Goal: Task Accomplishment & Management: Use online tool/utility

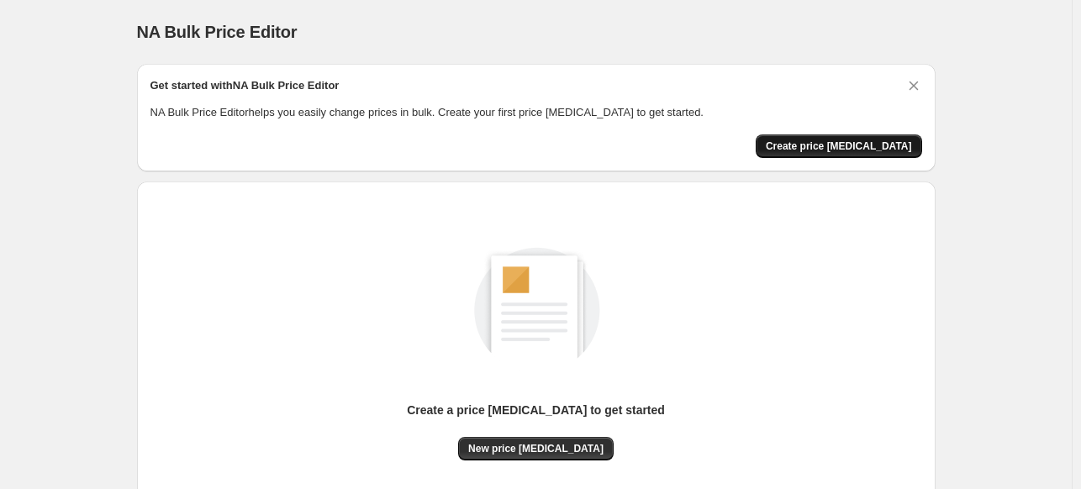
click at [861, 140] on span "Create price [MEDICAL_DATA]" at bounding box center [839, 146] width 146 height 13
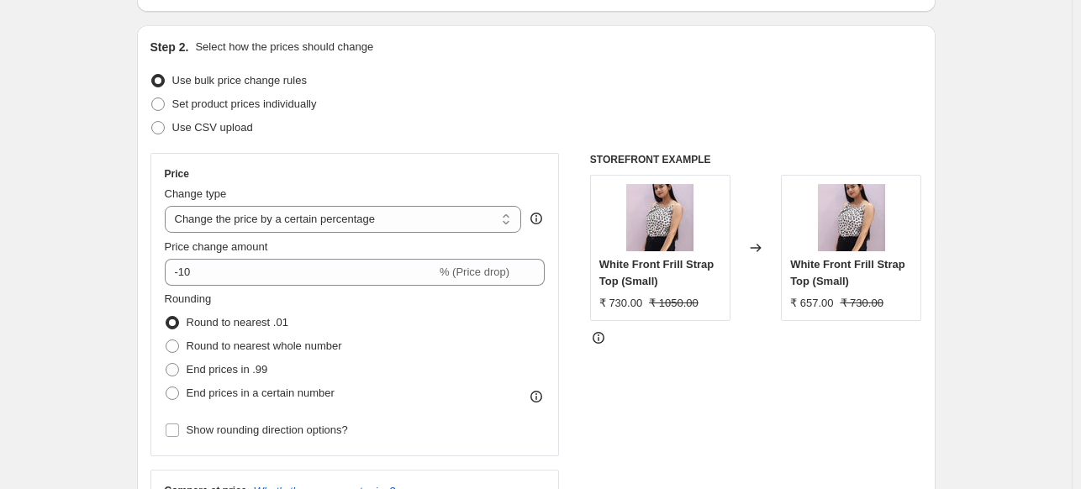
scroll to position [159, 0]
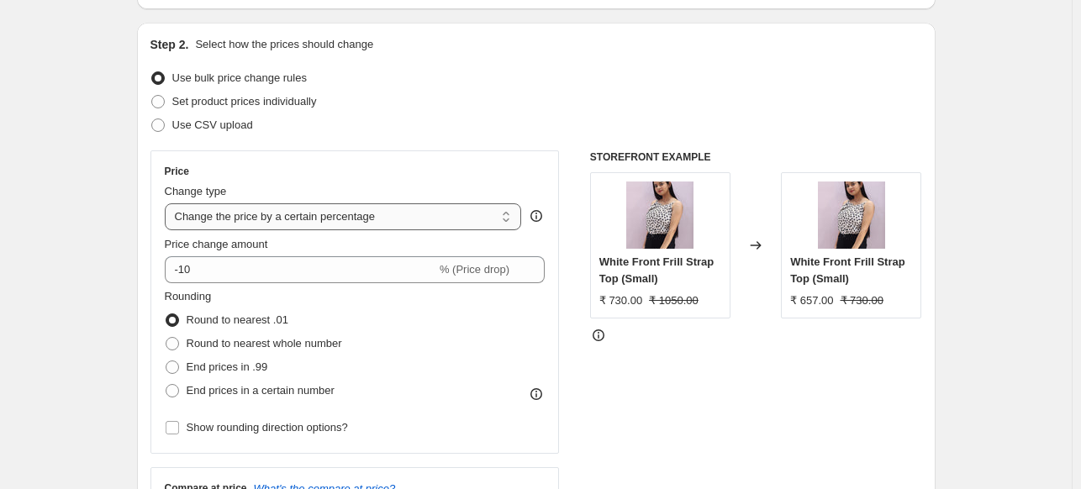
click at [468, 214] on select "Change the price to a certain amount Change the price by a certain amount Chang…" at bounding box center [343, 216] width 357 height 27
click at [168, 203] on select "Change the price to a certain amount Change the price by a certain amount Chang…" at bounding box center [343, 216] width 357 height 27
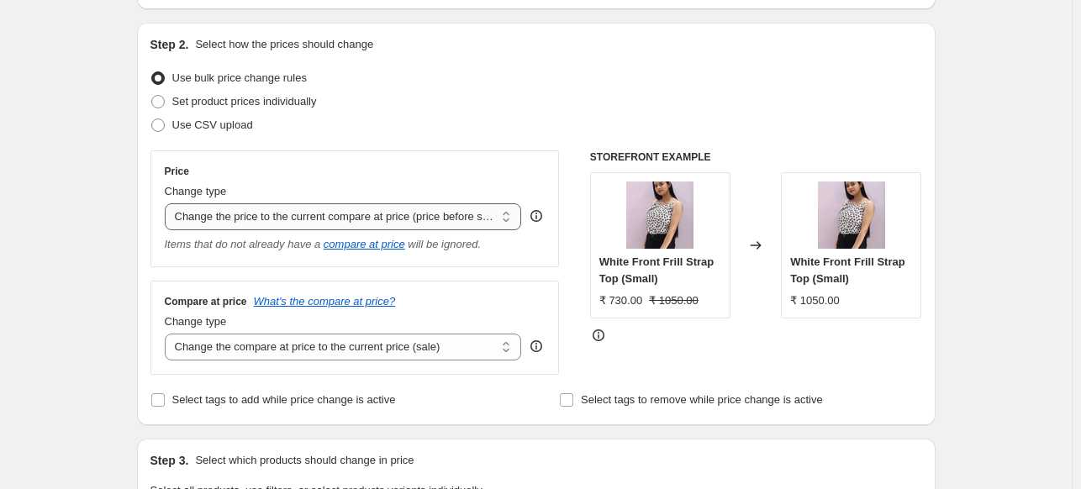
click at [461, 219] on select "Change the price to a certain amount Change the price by a certain amount Chang…" at bounding box center [343, 216] width 357 height 27
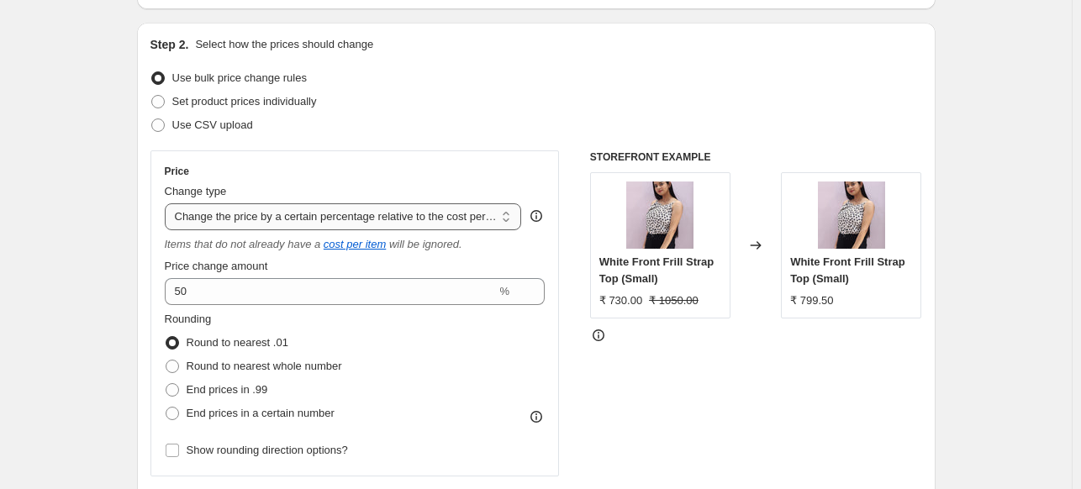
click at [420, 219] on select "Change the price to a certain amount Change the price by a certain amount Chang…" at bounding box center [343, 216] width 357 height 27
select select "percentage"
click at [168, 203] on select "Change the price to a certain amount Change the price by a certain amount Chang…" at bounding box center [343, 216] width 357 height 27
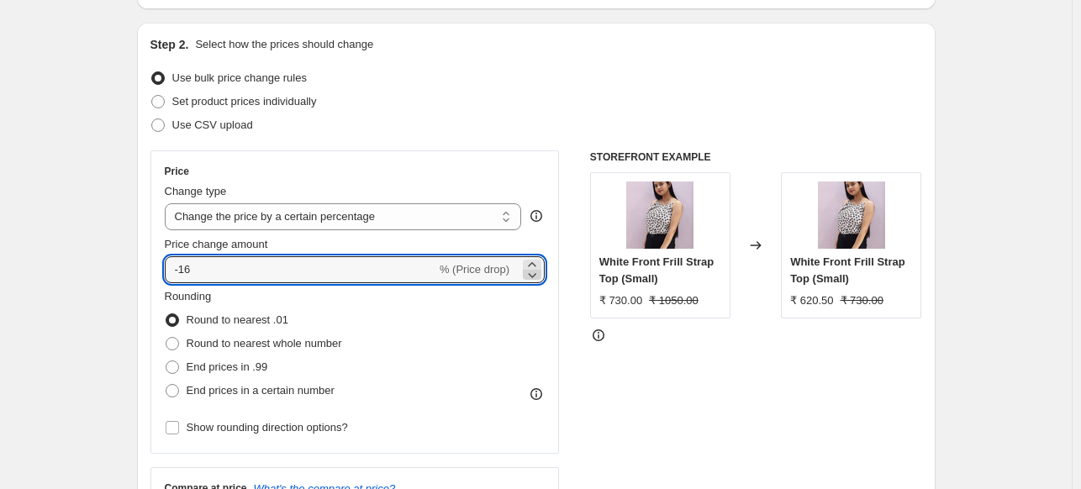
click at [539, 266] on icon at bounding box center [532, 274] width 17 height 17
click at [535, 264] on icon at bounding box center [532, 264] width 8 height 4
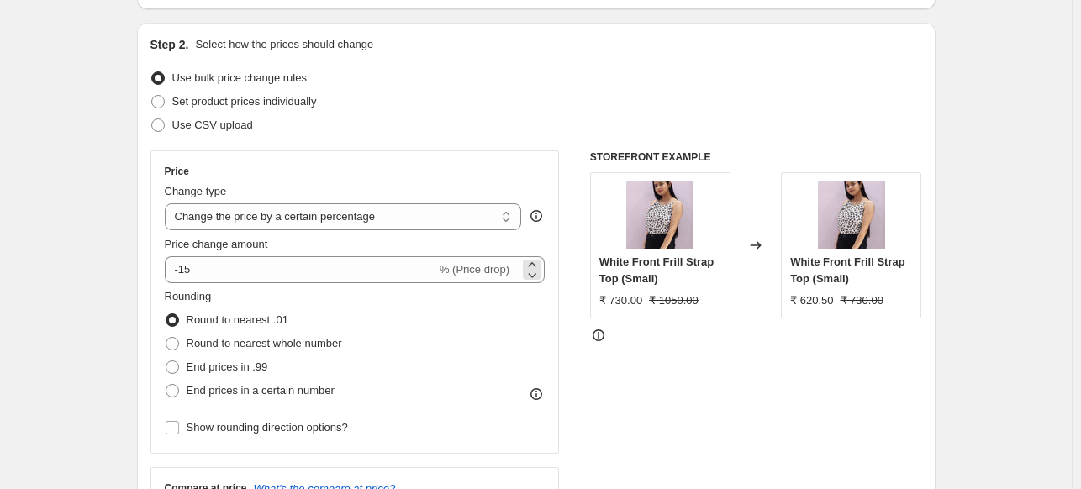
click at [486, 268] on span "% (Price drop)" at bounding box center [475, 269] width 70 height 13
click at [440, 268] on span "% (Price drop)" at bounding box center [475, 269] width 70 height 13
click at [439, 262] on div "-15 % (Price drop)" at bounding box center [355, 269] width 381 height 27
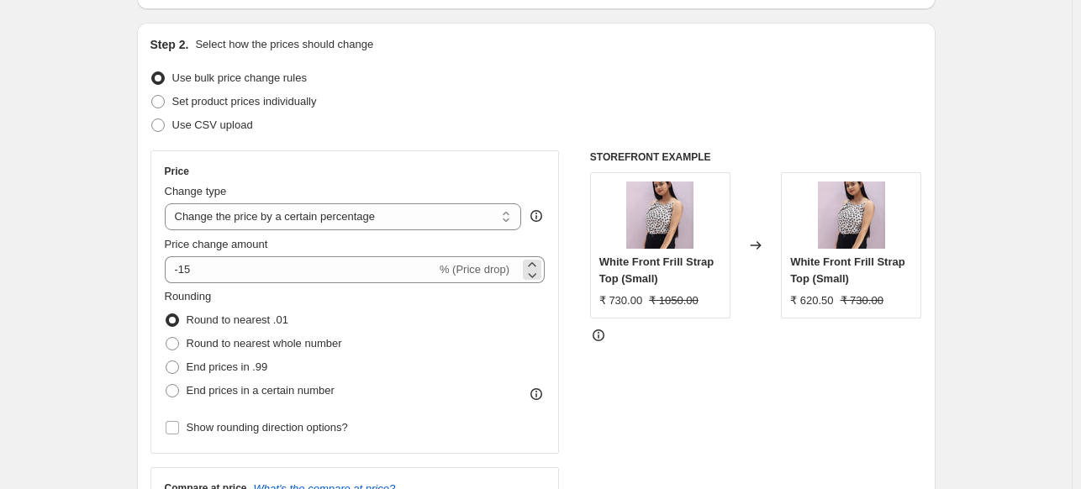
click at [471, 268] on span "% (Price drop)" at bounding box center [475, 269] width 70 height 13
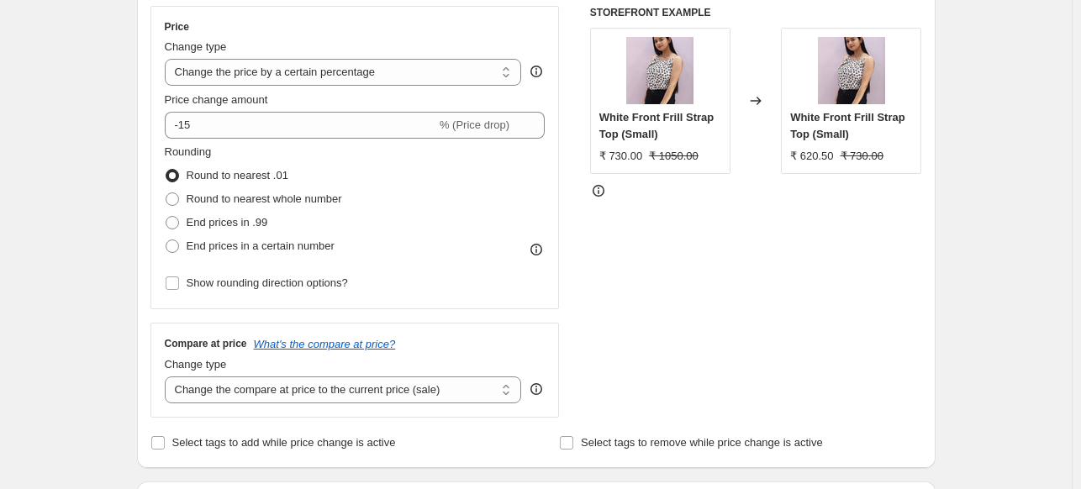
scroll to position [306, 0]
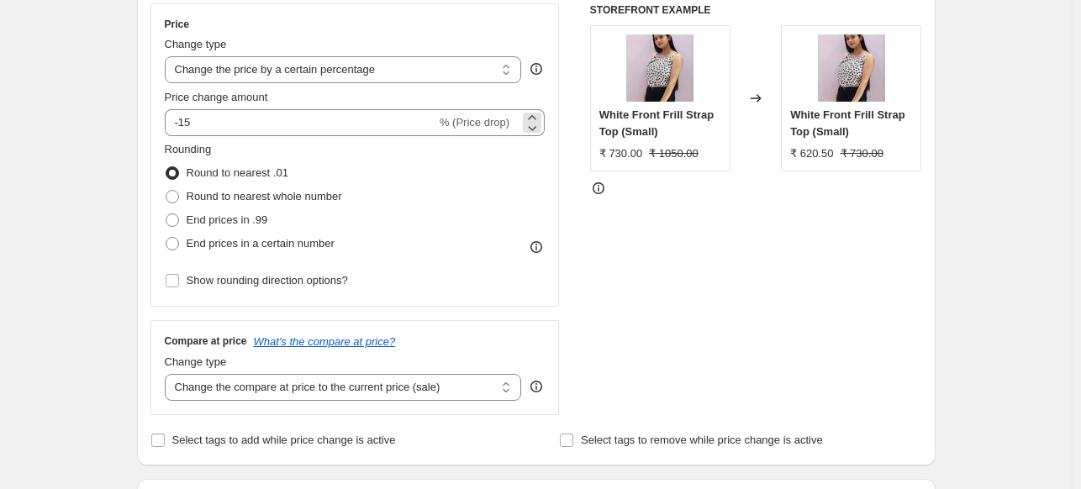
click at [472, 127] on span "% (Price drop)" at bounding box center [475, 122] width 70 height 13
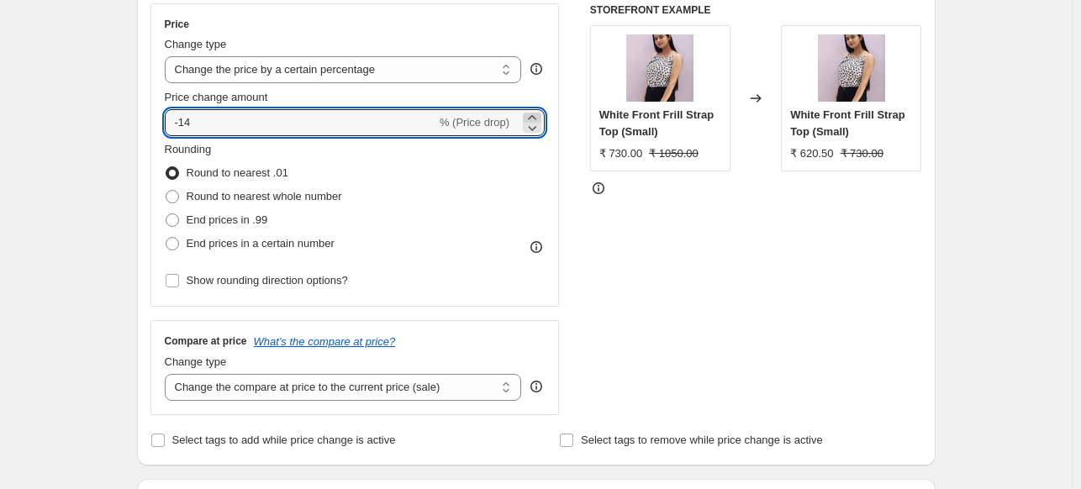
click at [535, 113] on icon at bounding box center [532, 117] width 17 height 17
click at [537, 123] on icon at bounding box center [532, 127] width 17 height 17
type input "-10"
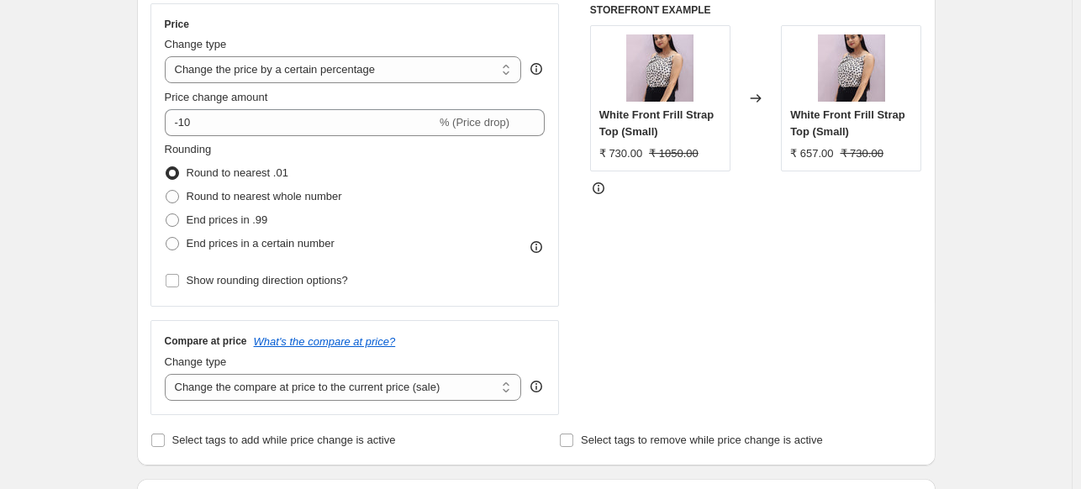
click at [464, 157] on div "Rounding Round to nearest .01 Round to nearest whole number End prices in .99 E…" at bounding box center [355, 198] width 381 height 114
click at [341, 379] on select "Change the compare at price to the current price (sale) Change the compare at p…" at bounding box center [343, 387] width 357 height 27
select select "percentage"
click at [168, 374] on select "Change the compare at price to the current price (sale) Change the compare at p…" at bounding box center [343, 387] width 357 height 27
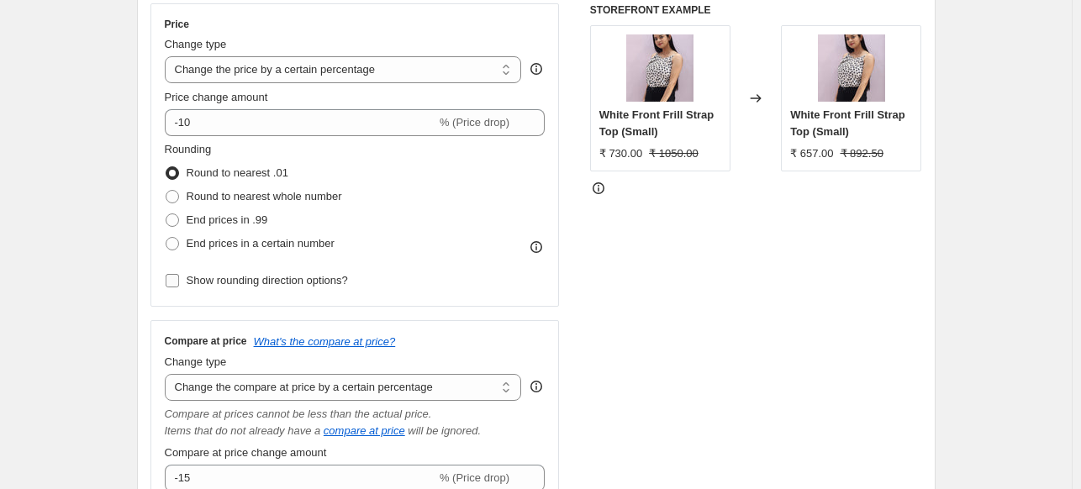
click at [340, 278] on span "Show rounding direction options?" at bounding box center [267, 280] width 161 height 13
click at [179, 278] on input "Show rounding direction options?" at bounding box center [172, 280] width 13 height 13
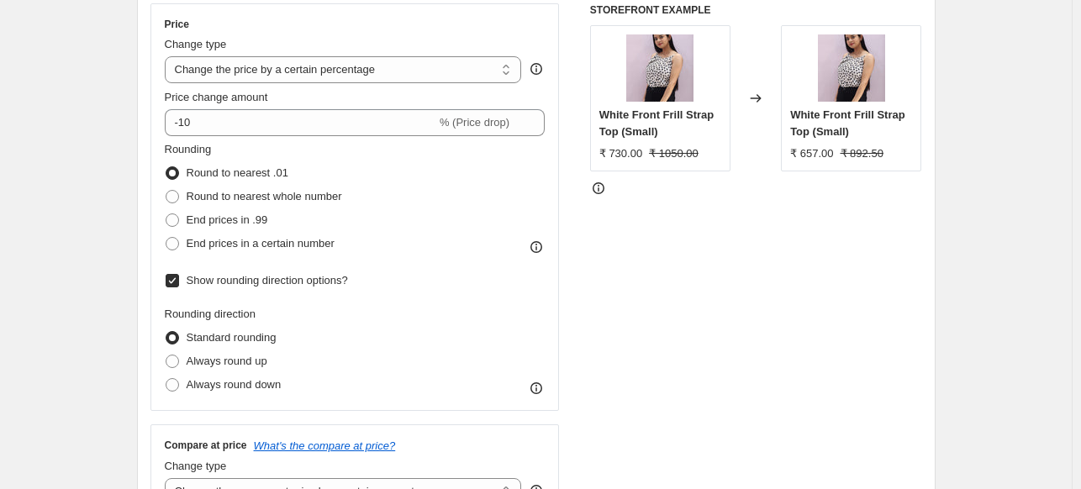
click at [290, 274] on span "Show rounding direction options?" at bounding box center [267, 280] width 161 height 13
click at [179, 274] on input "Show rounding direction options?" at bounding box center [172, 280] width 13 height 13
checkbox input "false"
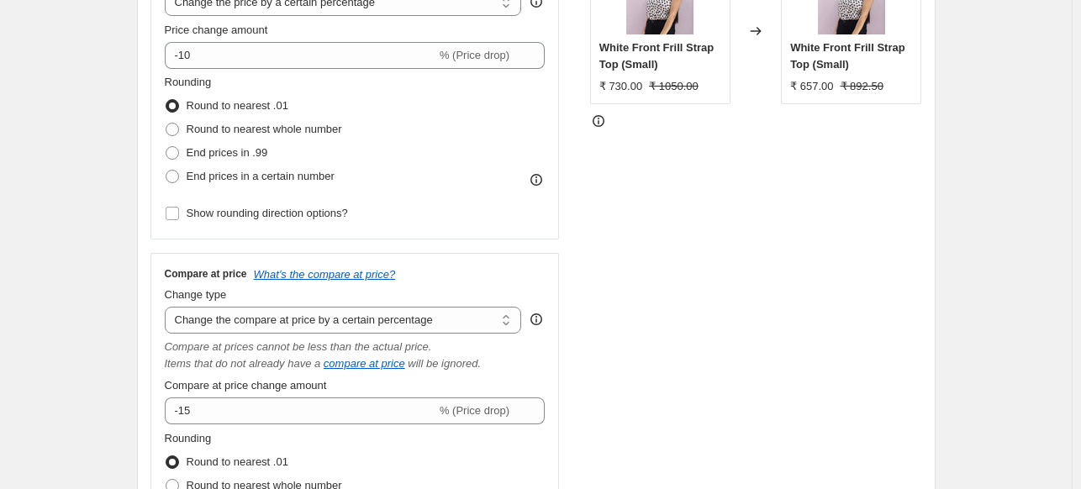
scroll to position [373, 0]
click at [504, 400] on div "-15 % (Price drop)" at bounding box center [355, 411] width 381 height 27
click at [483, 414] on span "% (Price drop)" at bounding box center [475, 410] width 70 height 13
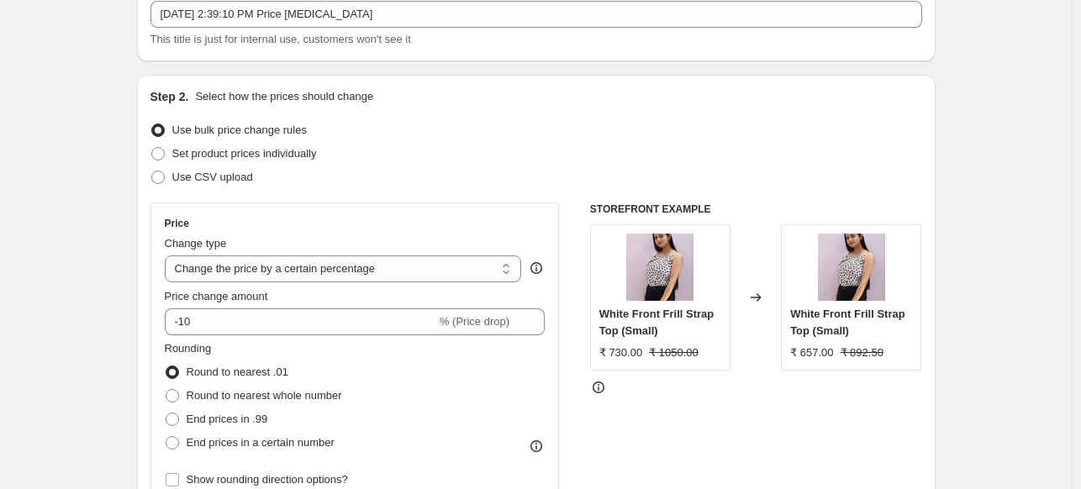
scroll to position [0, 0]
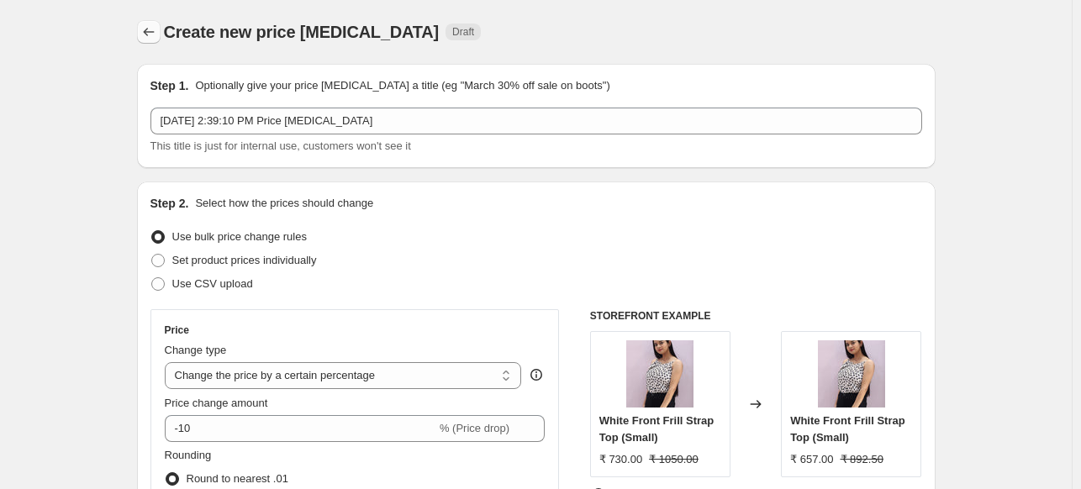
click at [157, 35] on icon "Price change jobs" at bounding box center [148, 32] width 17 height 17
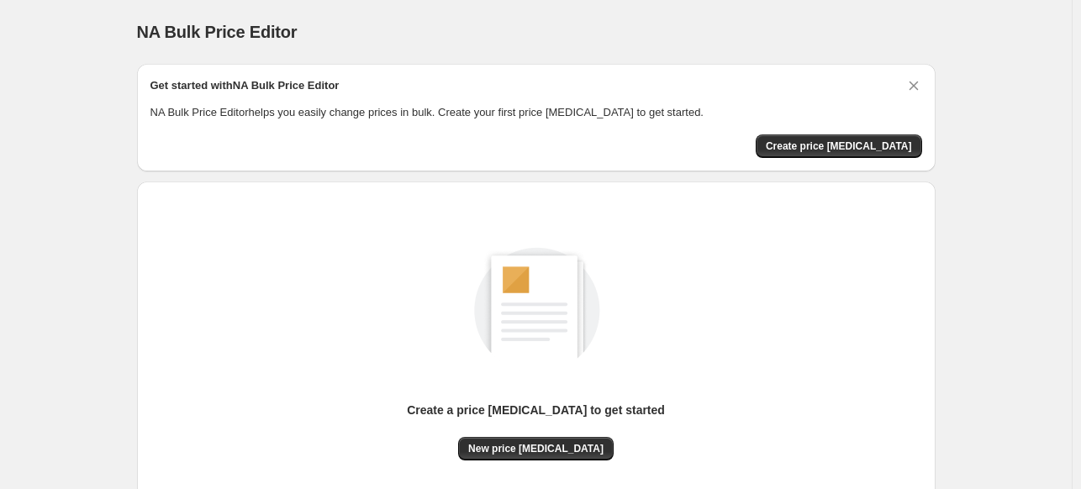
click at [542, 433] on div "Create a price [MEDICAL_DATA] to get started" at bounding box center [536, 419] width 258 height 35
click at [547, 455] on span "New price [MEDICAL_DATA]" at bounding box center [535, 448] width 135 height 13
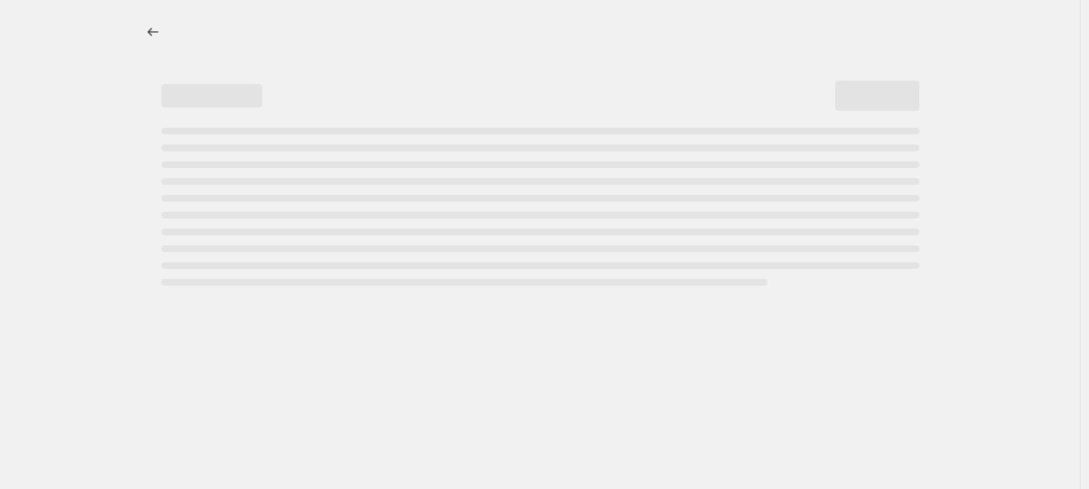
select select "percentage"
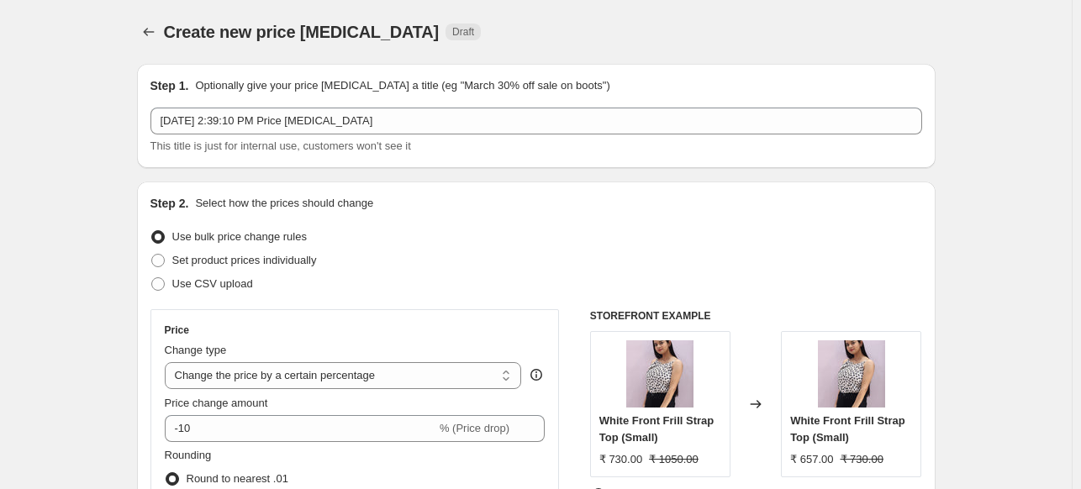
click at [693, 377] on img at bounding box center [659, 373] width 67 height 67
click at [301, 255] on span "Set product prices individually" at bounding box center [244, 260] width 145 height 13
click at [152, 255] on input "Set product prices individually" at bounding box center [151, 254] width 1 height 1
radio input "true"
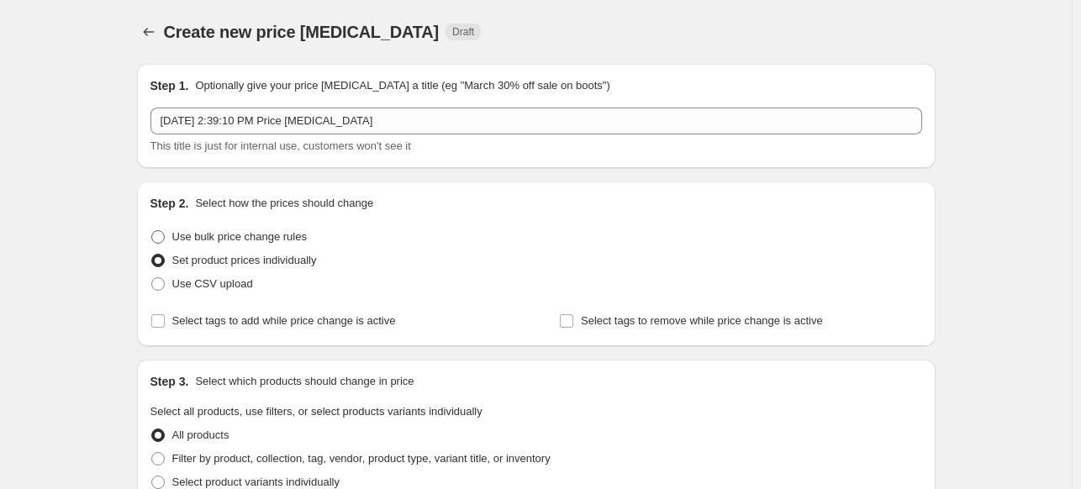
click at [284, 238] on span "Use bulk price change rules" at bounding box center [239, 236] width 134 height 13
click at [152, 231] on input "Use bulk price change rules" at bounding box center [151, 230] width 1 height 1
radio input "true"
select select "percentage"
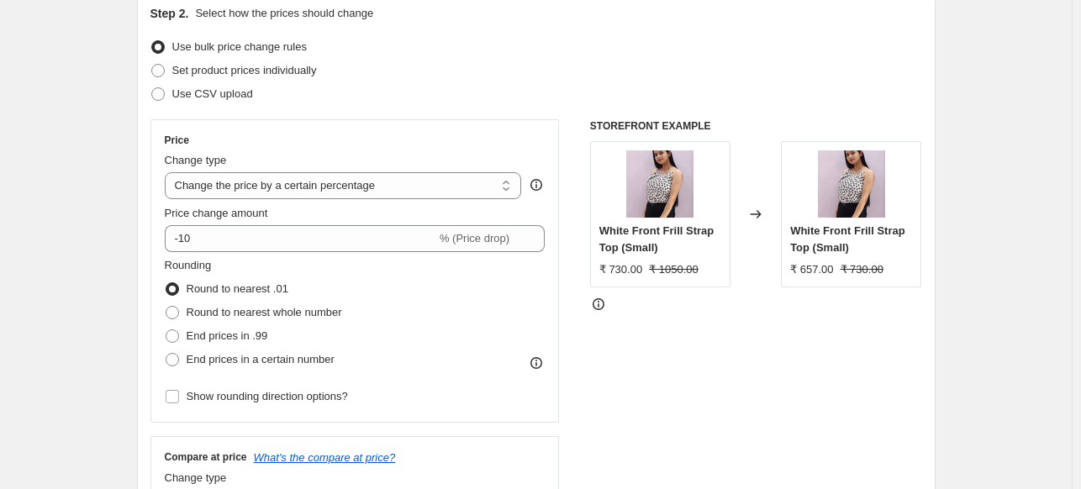
scroll to position [282, 0]
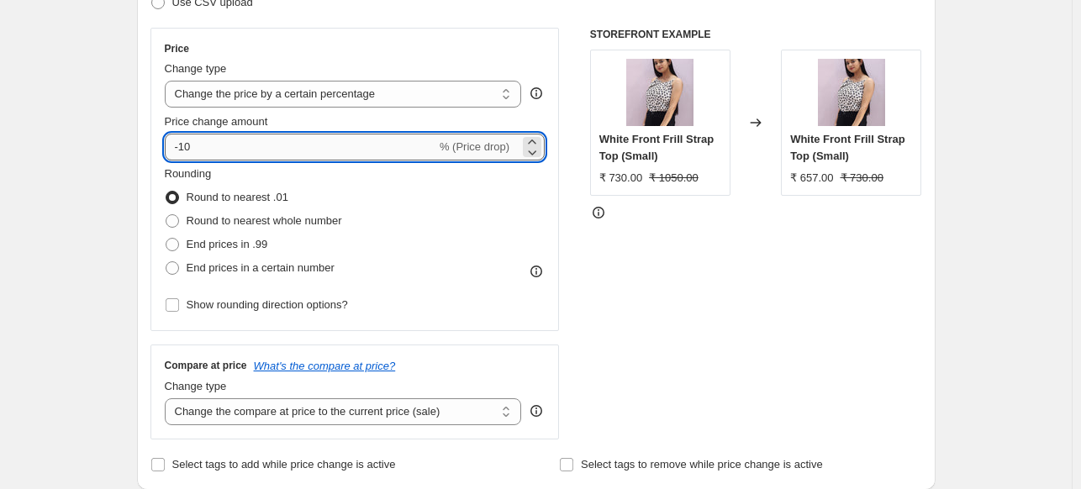
click at [195, 143] on input "-10" at bounding box center [300, 147] width 271 height 27
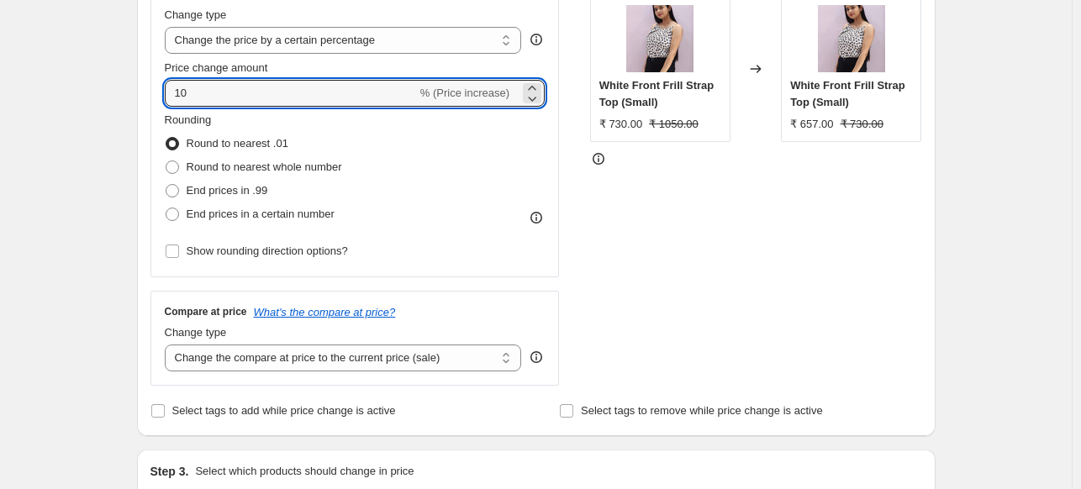
scroll to position [335, 0]
type input "10"
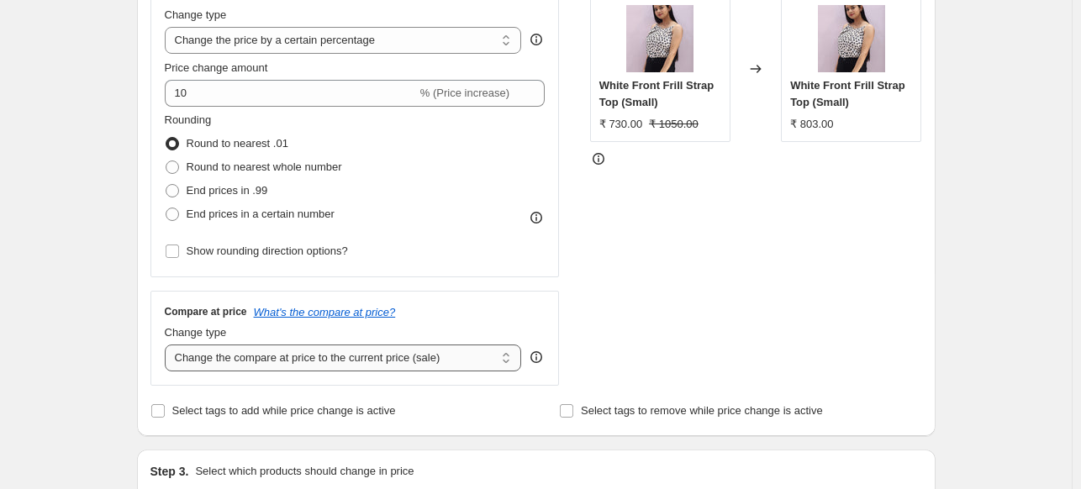
click at [438, 350] on select "Change the compare at price to the current price (sale) Change the compare at p…" at bounding box center [343, 358] width 357 height 27
select select "percentage"
click at [168, 345] on select "Change the compare at price to the current price (sale) Change the compare at p…" at bounding box center [343, 358] width 357 height 27
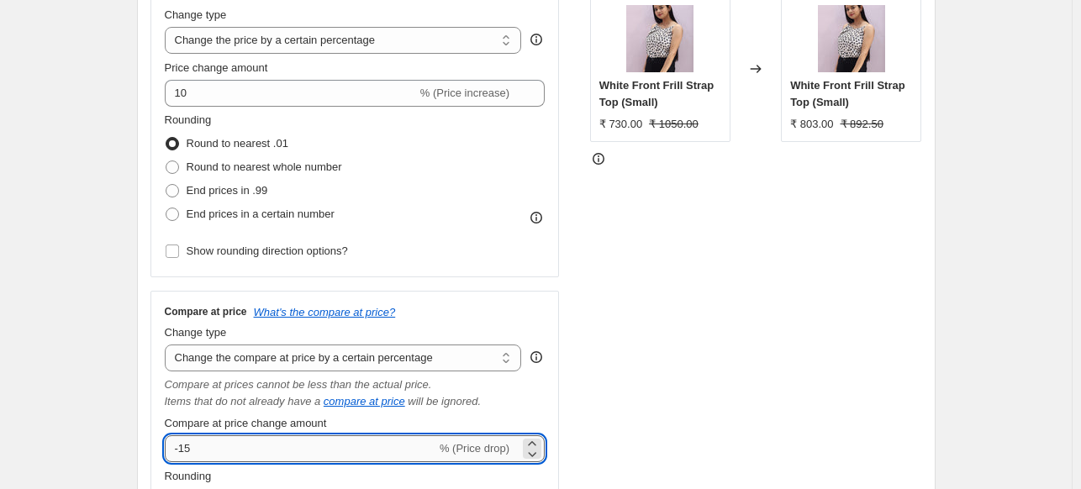
click at [182, 446] on input "-15" at bounding box center [300, 448] width 271 height 27
type input "1"
type input "40"
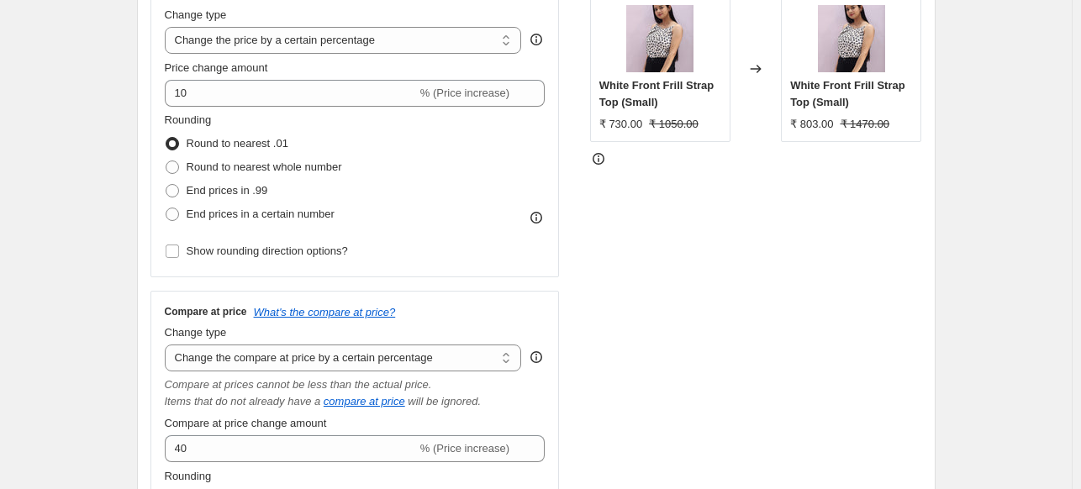
click at [730, 310] on div "STOREFRONT EXAMPLE White Front Frill Strap Top (Small) ₹ 730.00 ₹ 1050.00 Chang…" at bounding box center [756, 304] width 332 height 660
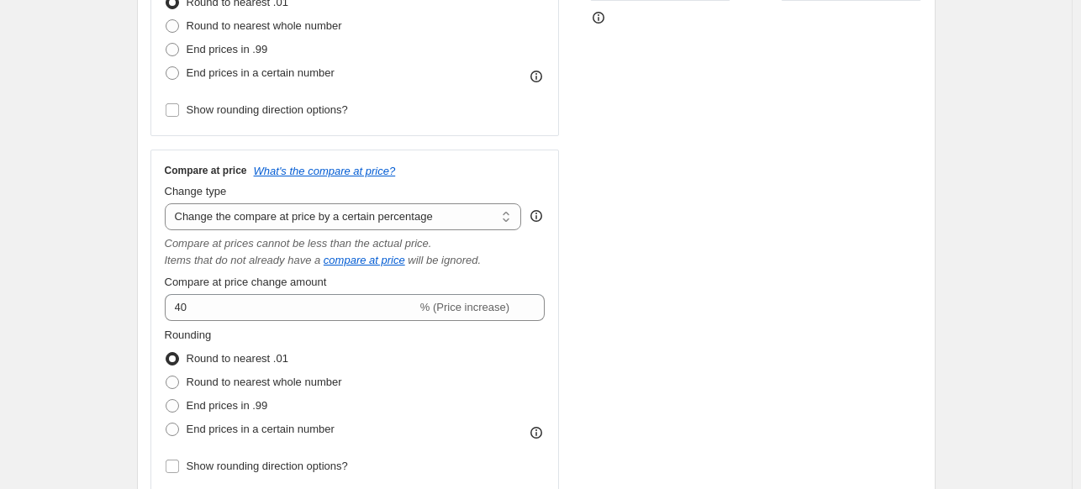
scroll to position [484, 0]
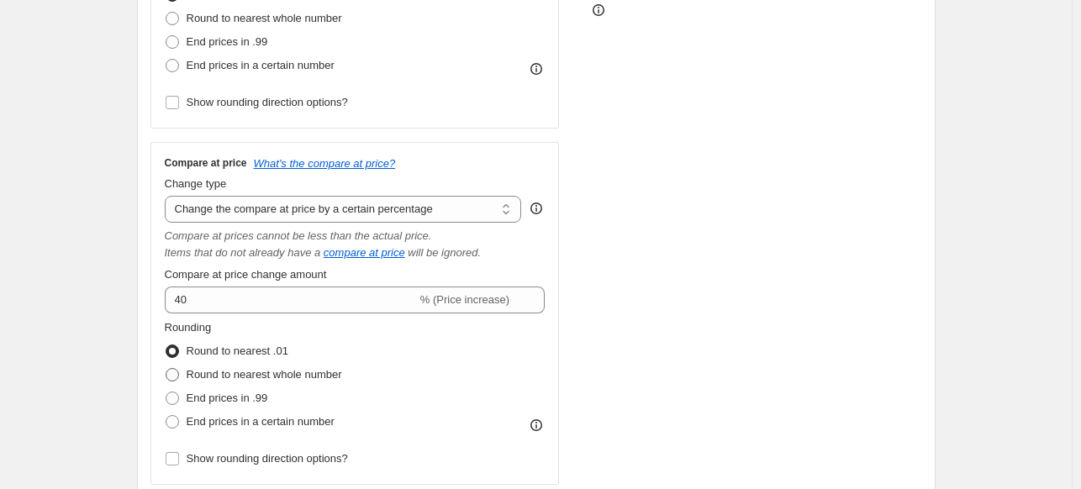
click at [306, 377] on span "Round to nearest whole number" at bounding box center [264, 374] width 155 height 13
click at [166, 369] on input "Round to nearest whole number" at bounding box center [166, 368] width 1 height 1
radio input "true"
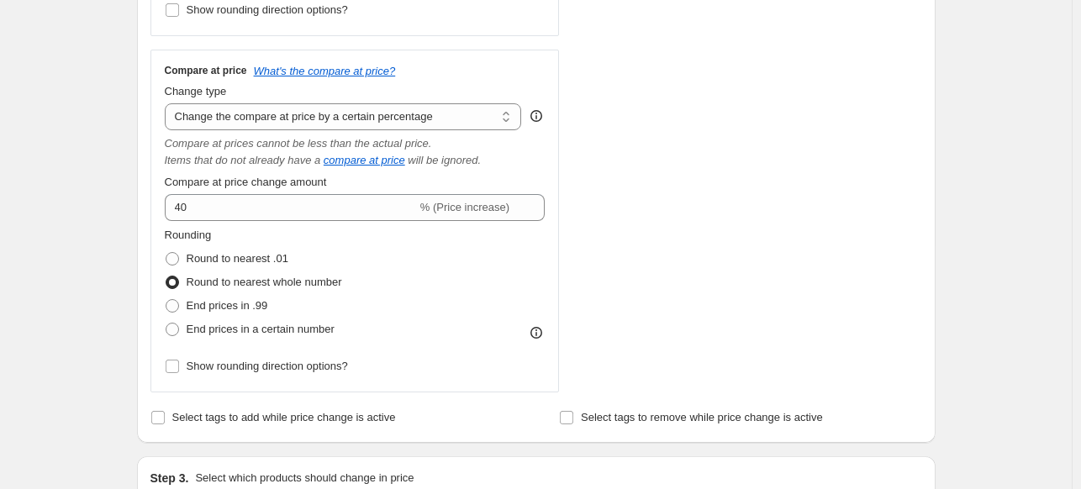
scroll to position [579, 0]
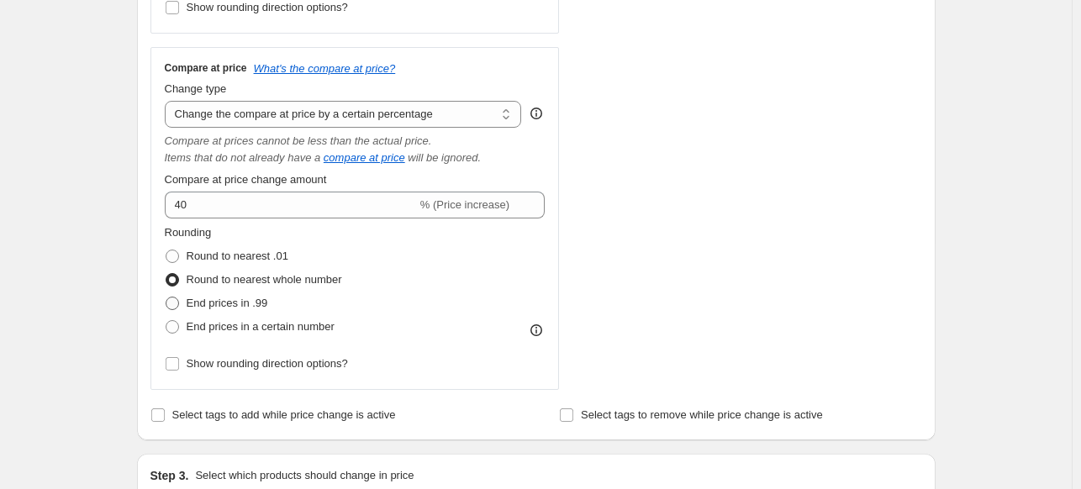
click at [179, 308] on span at bounding box center [172, 303] width 13 height 13
click at [166, 298] on input "End prices in .99" at bounding box center [166, 297] width 1 height 1
radio input "true"
click at [714, 231] on div "STOREFRONT EXAMPLE White Front Frill Strap Top (Small) ₹ 730.00 ₹ 1050.00 Chang…" at bounding box center [756, 60] width 332 height 660
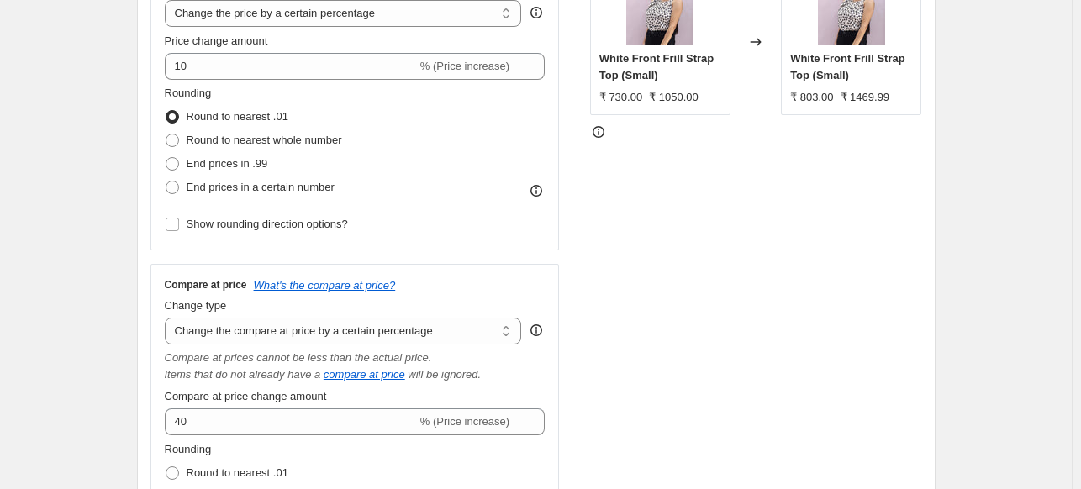
scroll to position [365, 0]
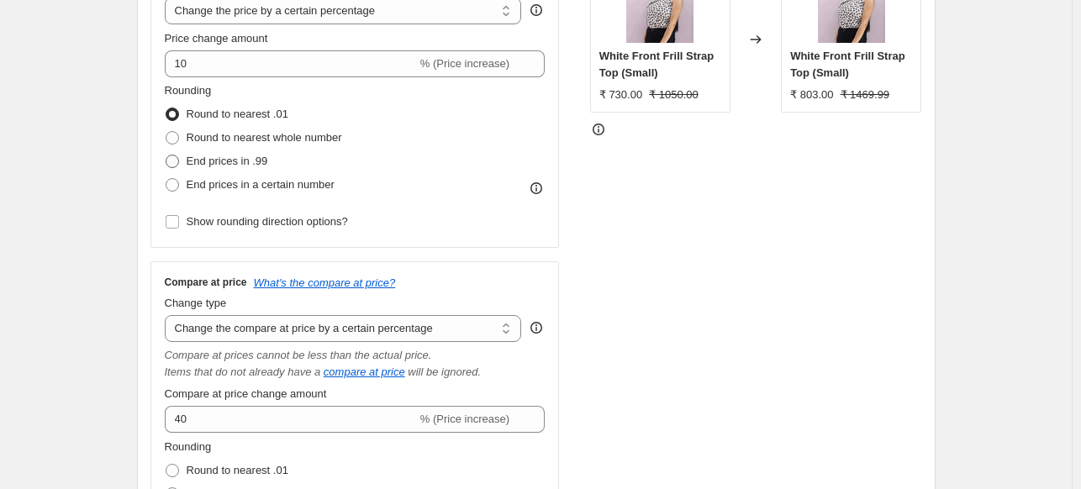
click at [187, 159] on label "End prices in .99" at bounding box center [216, 162] width 103 height 24
click at [166, 155] on input "End prices in .99" at bounding box center [166, 155] width 1 height 1
radio input "true"
click at [173, 128] on label "Round to nearest whole number" at bounding box center [253, 138] width 177 height 24
click at [166, 131] on input "Round to nearest whole number" at bounding box center [166, 131] width 1 height 1
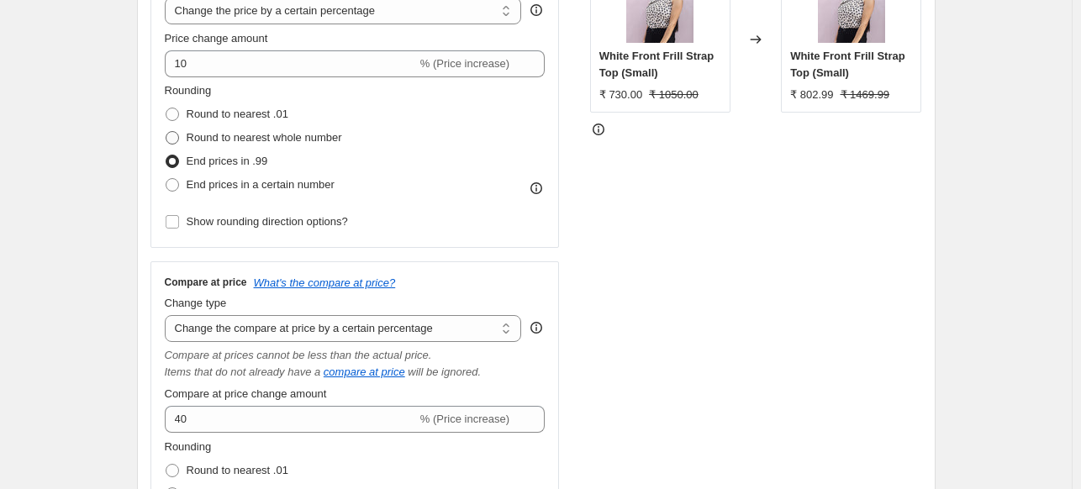
radio input "true"
click at [179, 180] on span at bounding box center [172, 184] width 13 height 13
click at [166, 179] on input "End prices in a certain number" at bounding box center [166, 178] width 1 height 1
radio input "true"
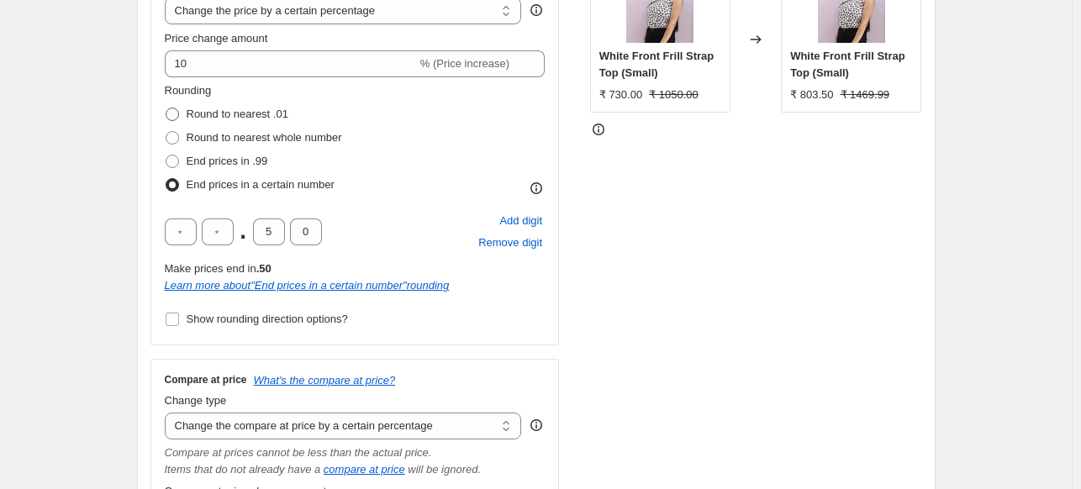
click at [170, 124] on label "Round to nearest .01" at bounding box center [227, 115] width 124 height 24
click at [166, 108] on input "Round to nearest .01" at bounding box center [166, 108] width 1 height 1
radio input "true"
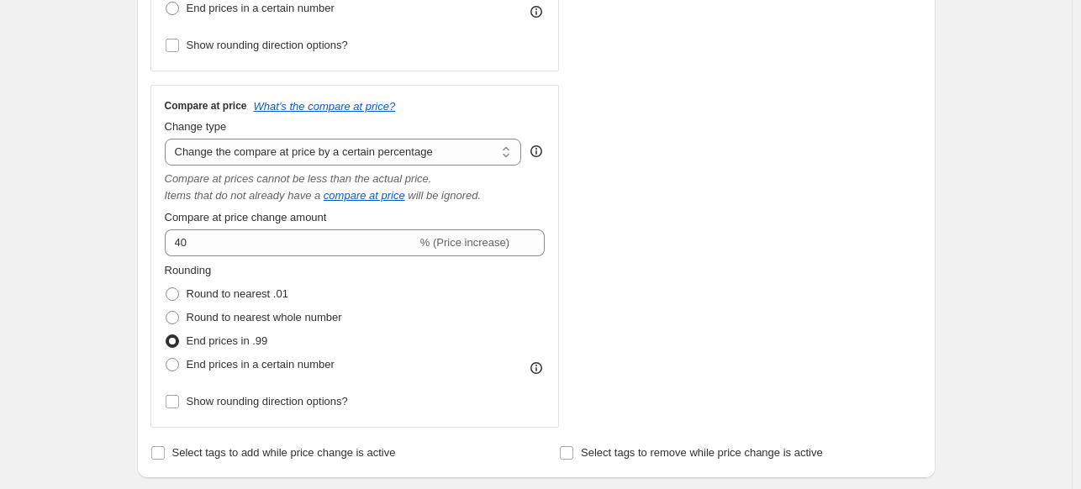
scroll to position [545, 0]
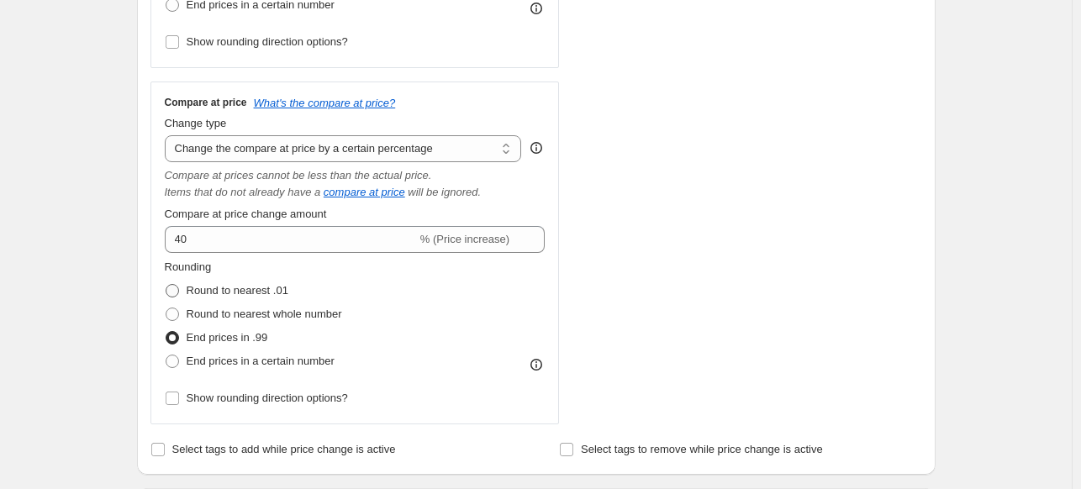
click at [179, 287] on span at bounding box center [172, 290] width 13 height 13
click at [166, 285] on input "Round to nearest .01" at bounding box center [166, 284] width 1 height 1
radio input "true"
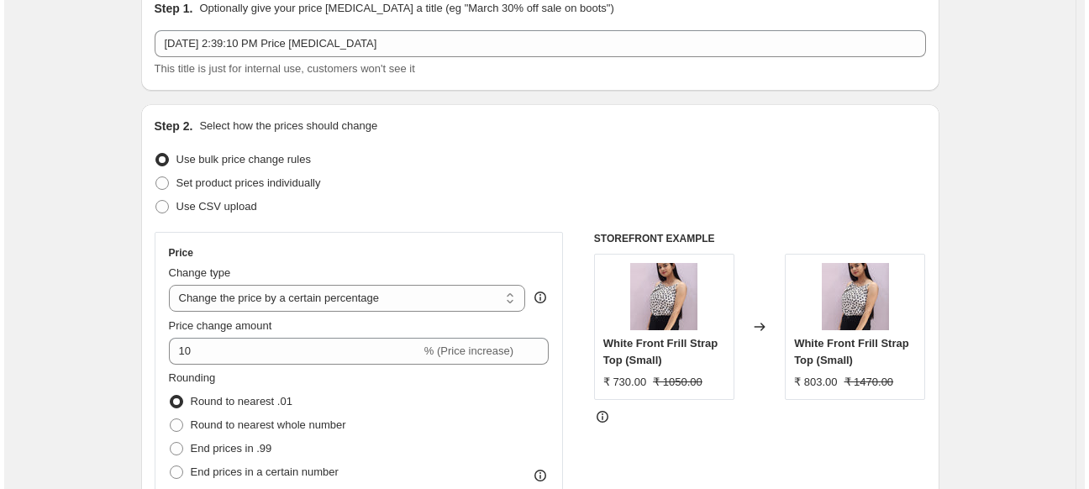
scroll to position [0, 0]
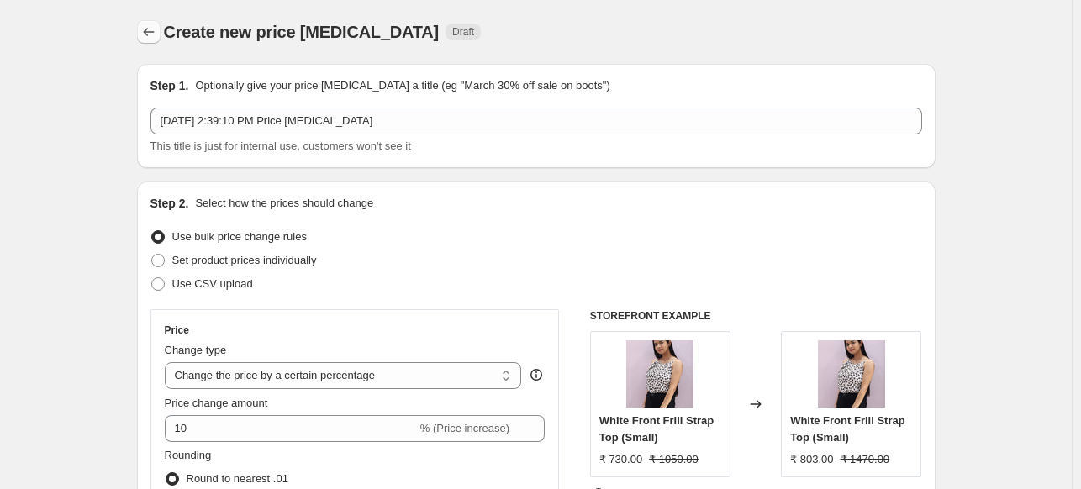
click at [157, 34] on icon "Price change jobs" at bounding box center [148, 32] width 17 height 17
